Goal: Find specific page/section: Find specific page/section

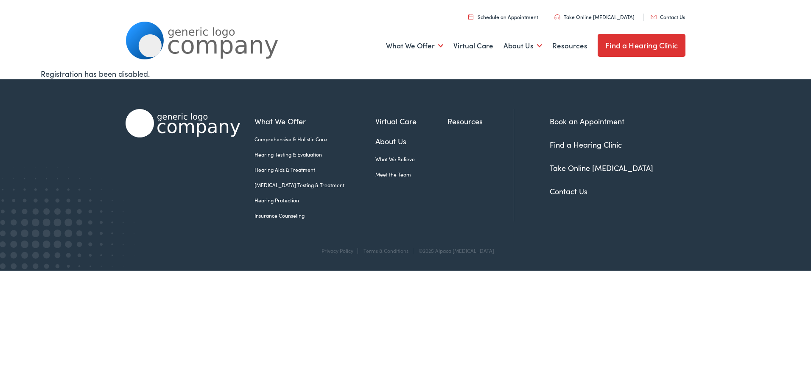
click at [388, 171] on link "Meet the Team" at bounding box center [412, 175] width 72 height 8
